Goal: Information Seeking & Learning: Learn about a topic

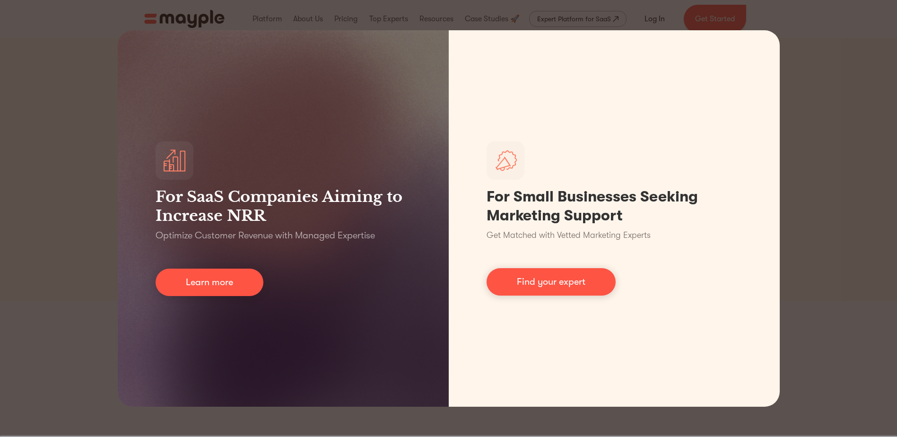
click at [837, 135] on div "For SaaS Companies Aiming to Increase NRR Optimize Customer Revenue with Manage…" at bounding box center [448, 218] width 897 height 437
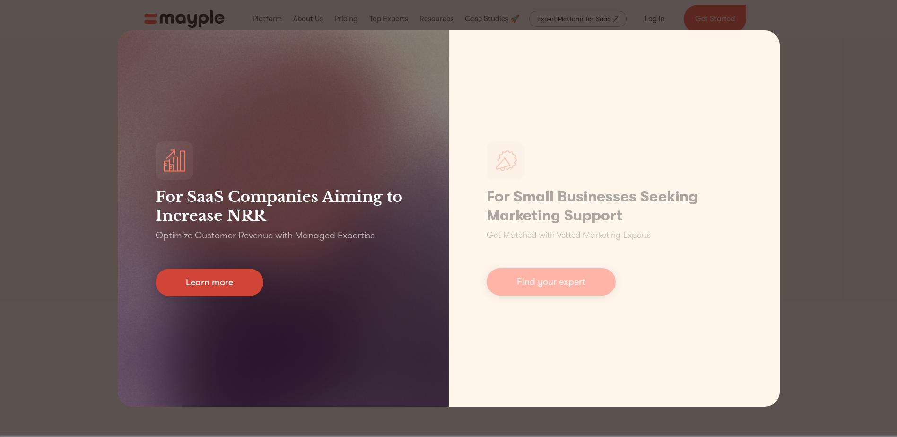
click at [244, 279] on link "Learn more" at bounding box center [210, 282] width 108 height 27
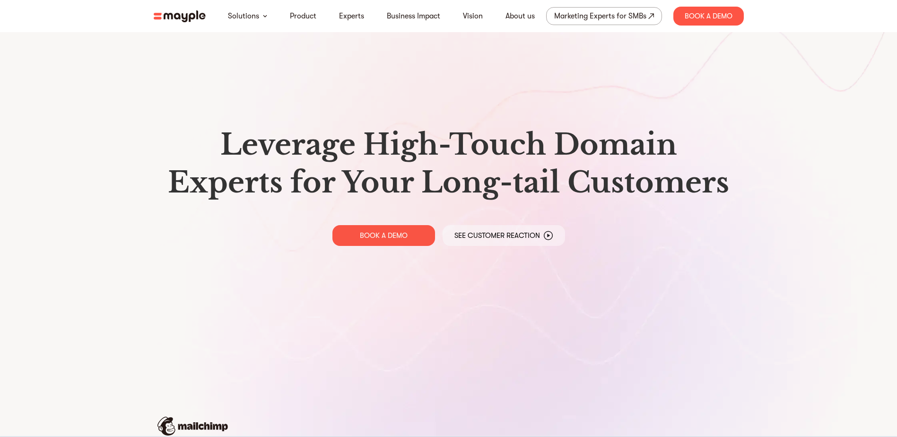
click at [178, 17] on img at bounding box center [180, 16] width 52 height 12
